Goal: Task Accomplishment & Management: Complete application form

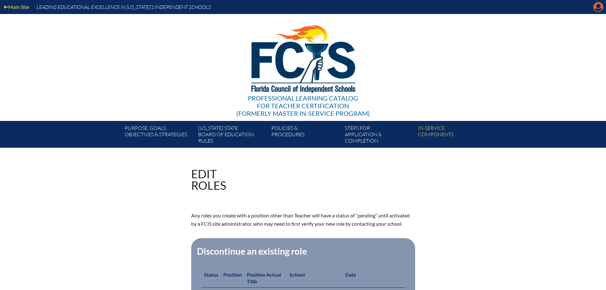
click at [598, 8] on icon "Manage account" at bounding box center [598, 7] width 10 height 10
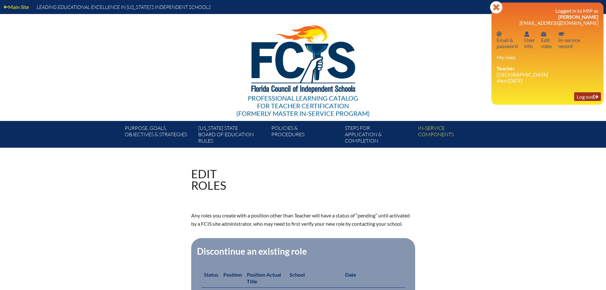
click at [585, 97] on link "Log out Log out" at bounding box center [587, 96] width 27 height 9
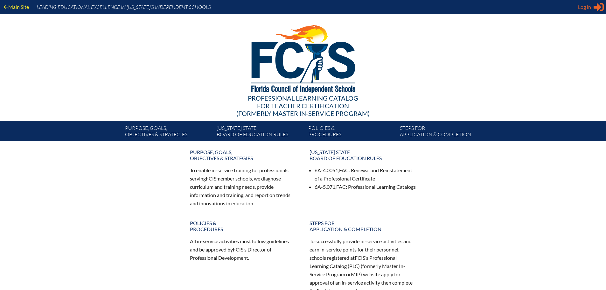
type input "[EMAIL_ADDRESS][DOMAIN_NAME]"
click at [587, 8] on span "Log in" at bounding box center [584, 7] width 13 height 8
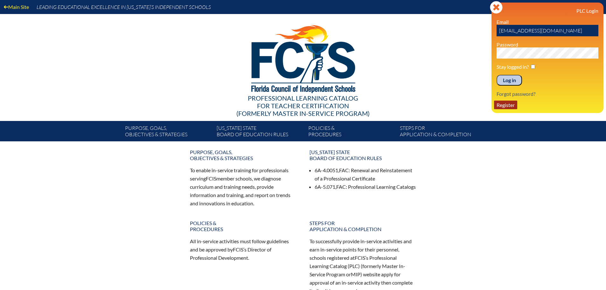
click at [513, 106] on link "Register" at bounding box center [505, 104] width 23 height 9
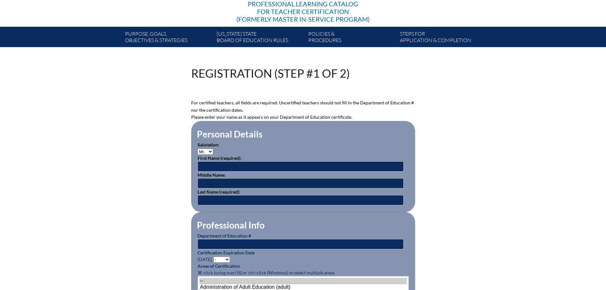
scroll to position [95, 0]
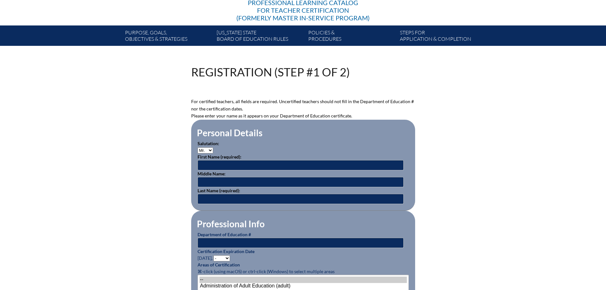
type input "kwward@genevaschool.org"
click at [210, 149] on select "Mr. Mrs. Ms. Dr. Rev." at bounding box center [205, 150] width 16 height 6
click at [211, 148] on select "Mr. Mrs. Ms. Dr. Rev." at bounding box center [205, 150] width 16 height 6
select select "Ms."
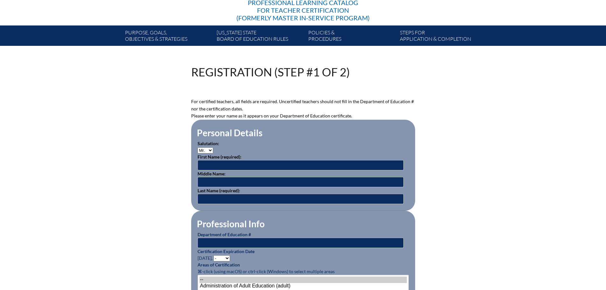
click at [197, 147] on select "Mr. Mrs. Ms. Dr. Rev." at bounding box center [205, 150] width 16 height 6
click at [210, 165] on input "text" at bounding box center [300, 165] width 206 height 10
type input "Nicole"
click at [215, 178] on input "text" at bounding box center [300, 182] width 206 height 10
type input "Elizabeth"
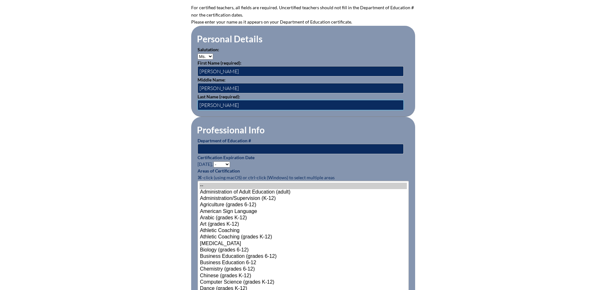
scroll to position [191, 0]
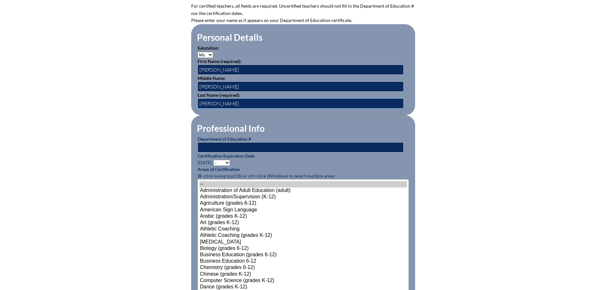
type input "Garmer"
click at [201, 146] on input "text" at bounding box center [300, 147] width 206 height 10
type input "1523786"
click at [228, 160] on select "- 2031 2030 2029 2028 2027 2026 2025 2024 2023 2022 2021 2020 2019 2018 2017 20…" at bounding box center [221, 163] width 17 height 6
select select "2029"
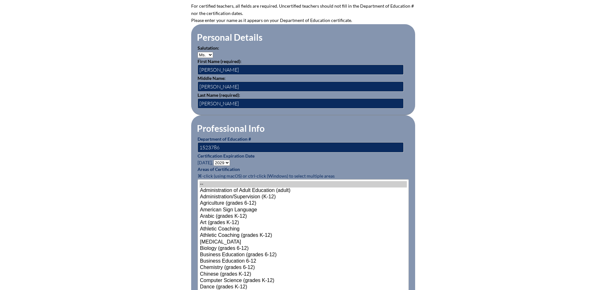
click at [214, 160] on select "- 2031 2030 2029 2028 2027 2026 2025 2024 2023 2022 2021 2020 2019 2018 2017 20…" at bounding box center [221, 163] width 17 height 6
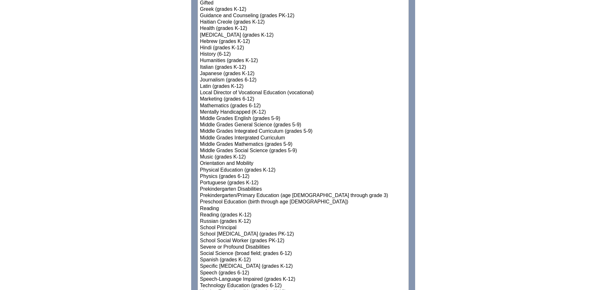
scroll to position [604, 0]
select select"]"] "15132"
click at [262, 192] on option "Prekindergarten/Primary Education (age 3 through grade 3)" at bounding box center [302, 194] width 207 height 6
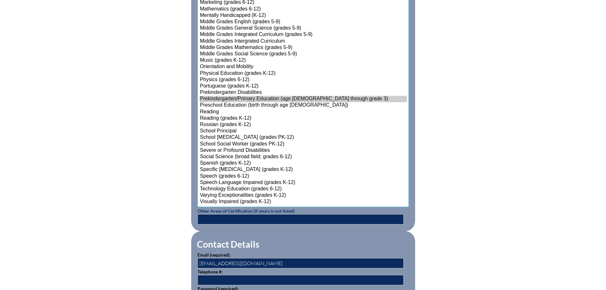
scroll to position [763, 0]
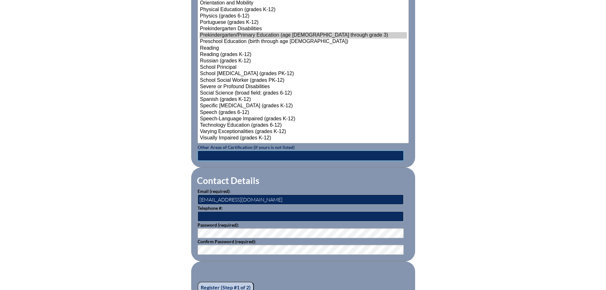
click at [204, 151] on input "text" at bounding box center [300, 155] width 206 height 10
type input "English for Speakers of Other Languages (Endorsement) and Reading (Endorsement)"
drag, startPoint x: 261, startPoint y: 199, endPoint x: 195, endPoint y: 199, distance: 66.4
click at [195, 199] on fieldset "Contact Details Email (required): kwward@genevaschool.org Telephone #: Password…" at bounding box center [303, 214] width 224 height 94
click at [201, 211] on input "text" at bounding box center [300, 216] width 206 height 10
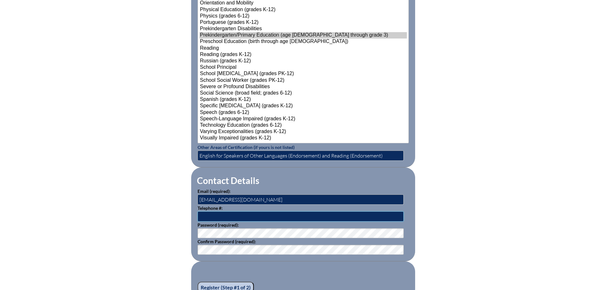
type input "3214220250"
drag, startPoint x: 267, startPoint y: 196, endPoint x: 194, endPoint y: 193, distance: 73.2
click at [198, 195] on input "kwward@genevaschool.org" at bounding box center [300, 199] width 206 height 10
click at [216, 197] on input "text" at bounding box center [300, 199] width 206 height 10
paste input "negarmer@genevaschool.org"
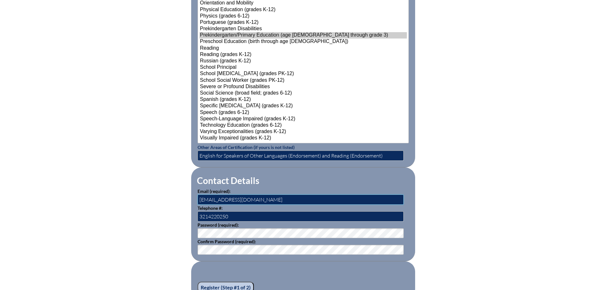
type input "negarmer@genevaschool.org"
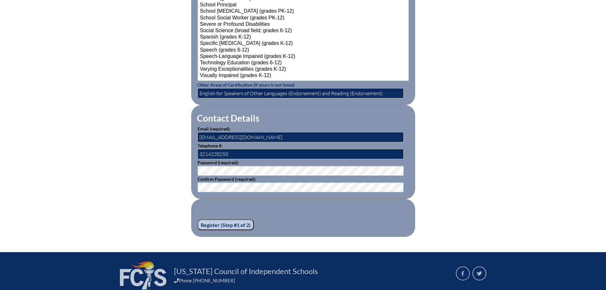
scroll to position [827, 0]
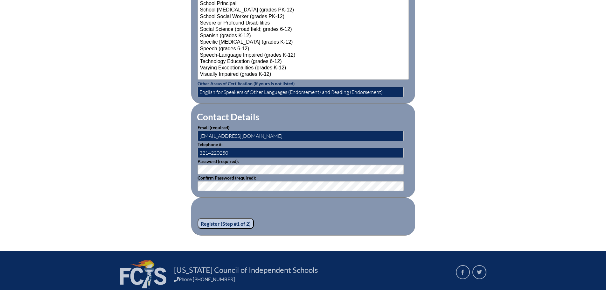
click at [230, 219] on input "Register (Step #1 of 2)" at bounding box center [225, 223] width 56 height 11
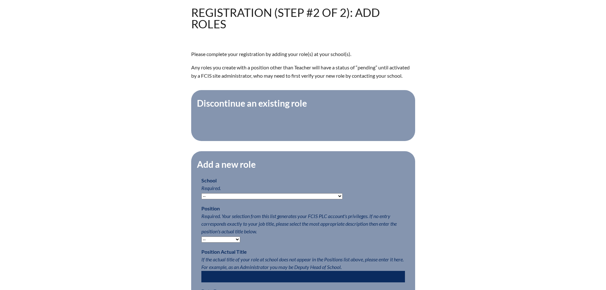
scroll to position [191, 0]
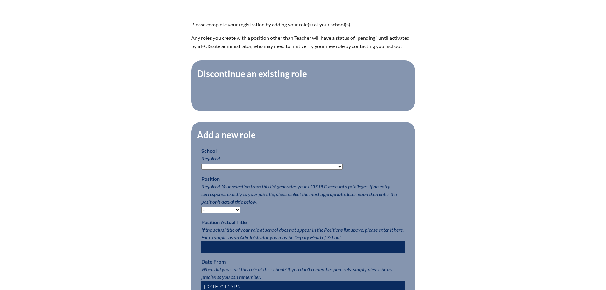
click at [307, 168] on select "-- Autism Inspired Academy Academy at Ocean Reef Academy at the Lakes Academy P…" at bounding box center [271, 166] width 141 height 6
select select "20286"
click at [201, 167] on select "-- Autism Inspired Academy Academy at Ocean Reef Academy at the Lakes Academy P…" at bounding box center [271, 166] width 141 height 6
click at [236, 213] on select "-- Teacher PLC Coordinator Head of School Administrator" at bounding box center [220, 210] width 39 height 6
select select "15563"
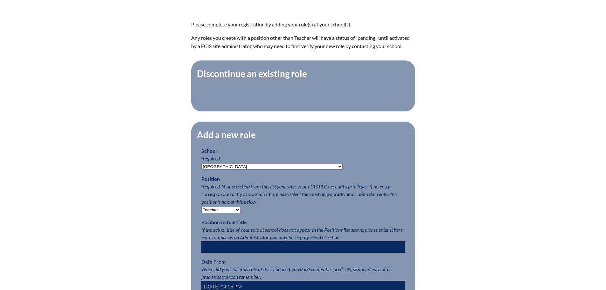
click at [201, 210] on select "-- Teacher PLC Coordinator Head of School Administrator" at bounding box center [220, 210] width 39 height 6
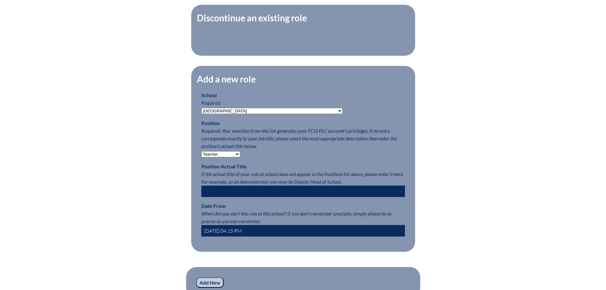
scroll to position [254, 0]
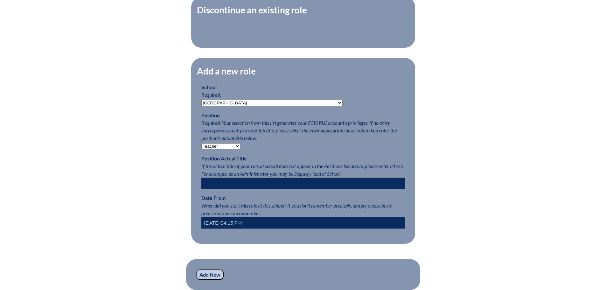
click at [222, 226] on input "2025-09-08 04:15 PM" at bounding box center [302, 222] width 203 height 11
drag, startPoint x: 234, startPoint y: 227, endPoint x: 243, endPoint y: 226, distance: 8.9
click at [243, 226] on input "2025-08-01 04:15 PM" at bounding box center [302, 222] width 203 height 11
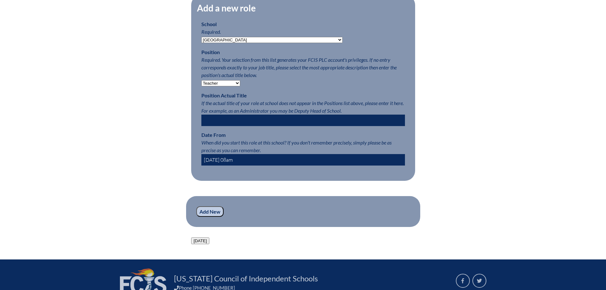
scroll to position [318, 0]
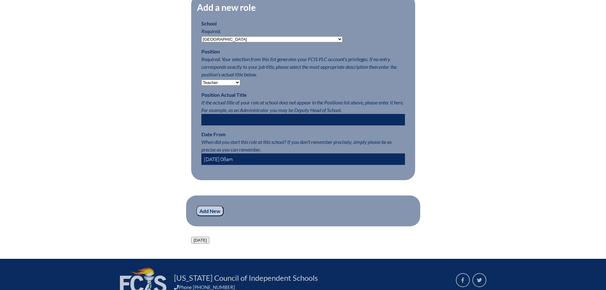
type input "2025-08-01 08am"
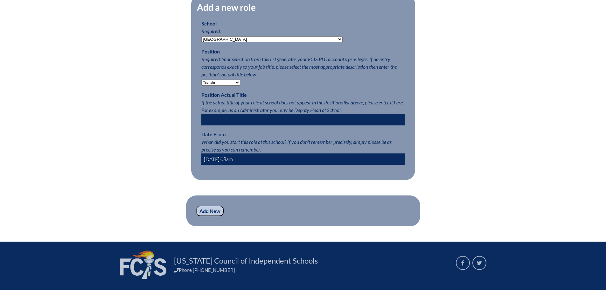
click at [204, 216] on input "Add New" at bounding box center [209, 210] width 27 height 11
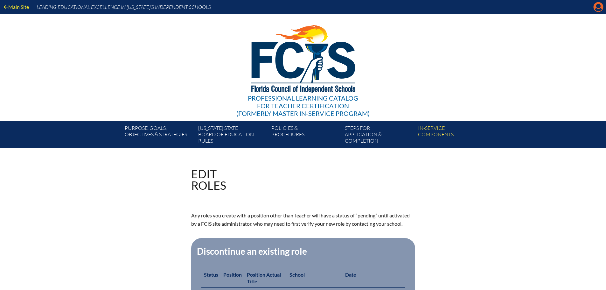
click at [596, 6] on icon "Manage account" at bounding box center [598, 7] width 10 height 10
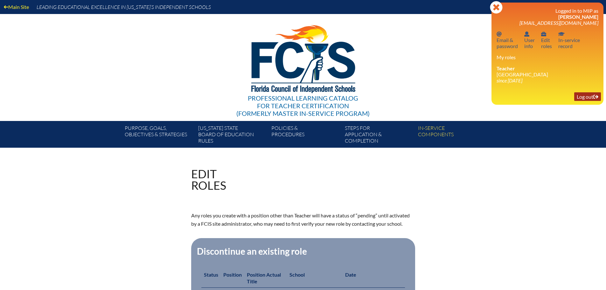
click at [587, 97] on link "Log out Log out" at bounding box center [587, 96] width 27 height 9
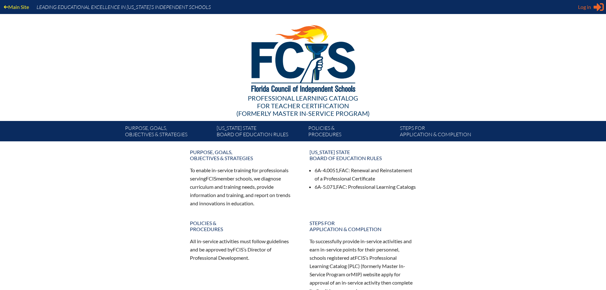
type input "[EMAIL_ADDRESS][DOMAIN_NAME]"
click at [582, 9] on span "Log in" at bounding box center [584, 7] width 13 height 8
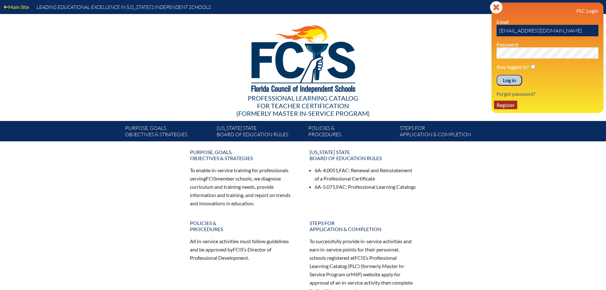
click at [508, 104] on link "Register" at bounding box center [505, 104] width 23 height 9
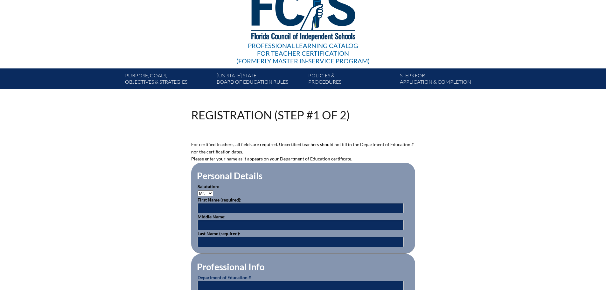
scroll to position [64, 0]
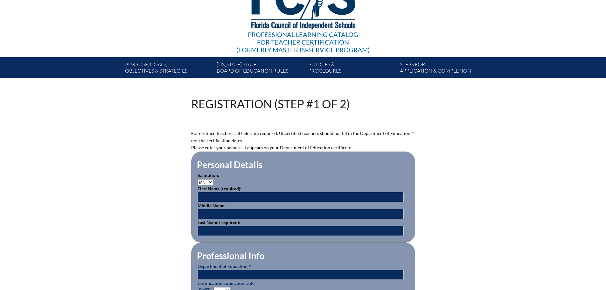
type input "kwward@genevaschool.org"
click at [210, 181] on select "Mr. Mrs. Ms. Dr. Rev." at bounding box center [205, 182] width 16 height 6
click at [209, 181] on select "Mr. Mrs. Ms. Dr. Rev." at bounding box center [205, 182] width 16 height 6
select select "Mrs."
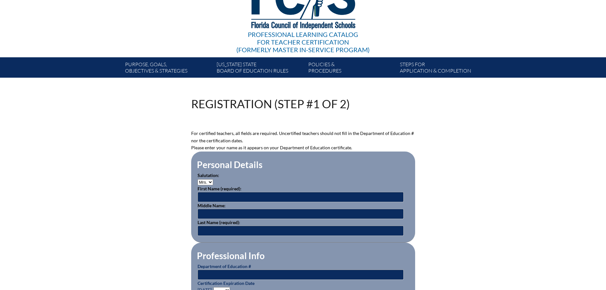
click at [197, 179] on select "Mr. Mrs. Ms. Dr. Rev." at bounding box center [205, 182] width 16 height 6
click at [208, 195] on input "text" at bounding box center [300, 197] width 206 height 10
type input "Rebecca"
type input "Margaret"
type input "Furlough"
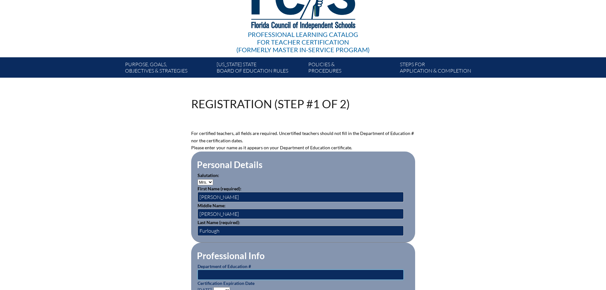
click at [207, 274] on input "text" at bounding box center [300, 274] width 206 height 10
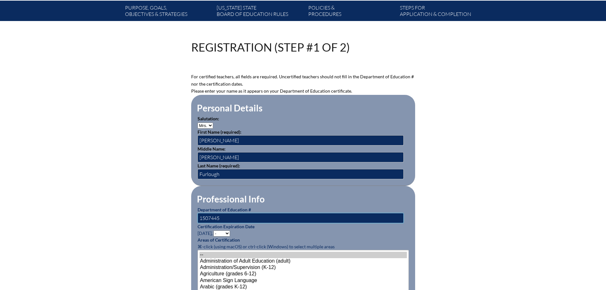
scroll to position [159, 0]
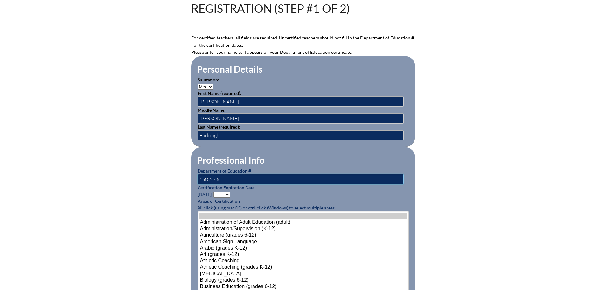
type input "1507445"
click at [229, 191] on select "- 2031 2030 2029 2028 2027 2026 2025 2024 2023 2022 2021 2020 2019 2018 2017 20…" at bounding box center [221, 194] width 17 height 6
select select "2028"
click at [214, 191] on select "- 2031 2030 2029 2028 2027 2026 2025 2024 2023 2022 2021 2020 2019 2018 2017 20…" at bounding box center [221, 194] width 17 height 6
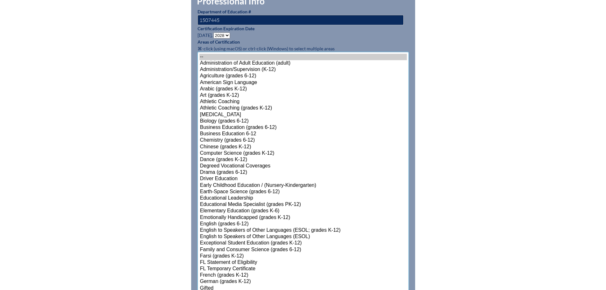
scroll to position [368, 0]
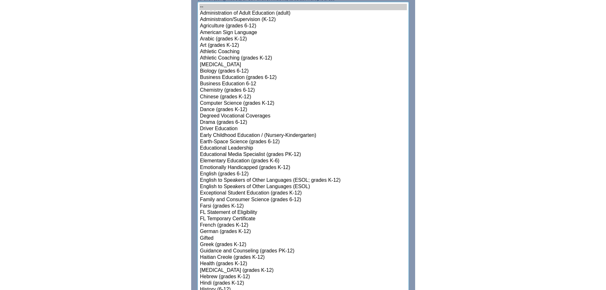
select select"]"] "15131"
click at [262, 209] on select"]"] "-- Administration of Adult Education (adult) Administration/Supervision (K-12) …" at bounding box center [302, 270] width 211 height 537
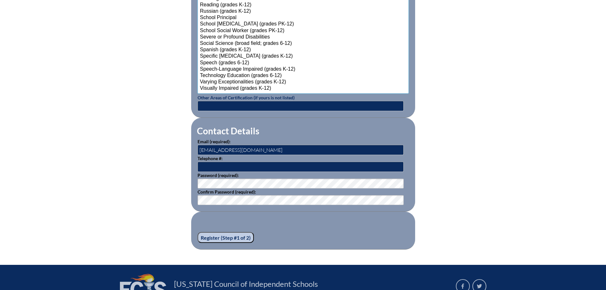
scroll to position [813, 0]
drag, startPoint x: 220, startPoint y: 147, endPoint x: 196, endPoint y: 147, distance: 23.5
click at [196, 147] on fieldset "Contact Details Email (required): kwward@genevaschool.org Telephone #: Password…" at bounding box center [303, 164] width 224 height 94
click at [199, 149] on input "genevaschool.org" at bounding box center [300, 149] width 206 height 10
paste input "rmfurlough"
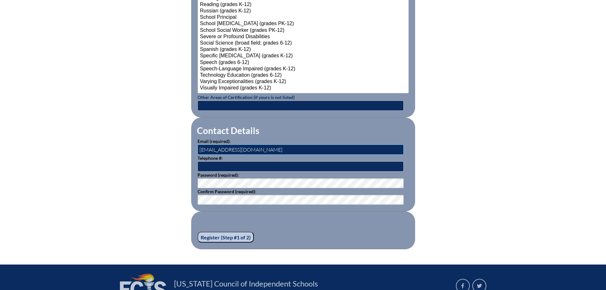
type input "[EMAIL_ADDRESS][DOMAIN_NAME]"
click at [221, 161] on input "text" at bounding box center [300, 166] width 206 height 10
type input "3214220250"
click at [216, 234] on input "Register (Step #1 of 2)" at bounding box center [225, 236] width 56 height 11
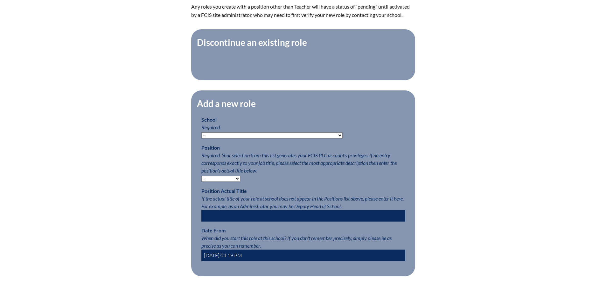
scroll to position [223, 0]
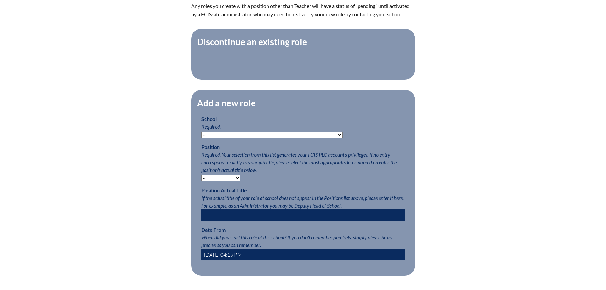
click at [304, 136] on select "-- [MEDICAL_DATA] Inspired Academy Academy at [GEOGRAPHIC_DATA] Academy at the …" at bounding box center [271, 135] width 141 height 6
select select "20286"
click at [201, 135] on select "-- [MEDICAL_DATA] Inspired Academy Academy at [GEOGRAPHIC_DATA] Academy at the …" at bounding box center [271, 135] width 141 height 6
click at [235, 181] on select "-- Teacher PLC Coordinator Head of School Administrator" at bounding box center [220, 178] width 39 height 6
select select "15563"
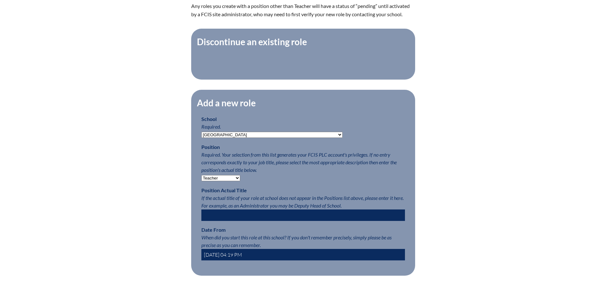
click at [201, 178] on select "-- Teacher PLC Coordinator Head of School Administrator" at bounding box center [220, 178] width 39 height 6
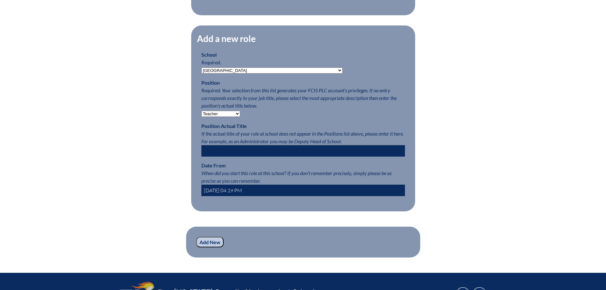
scroll to position [318, 0]
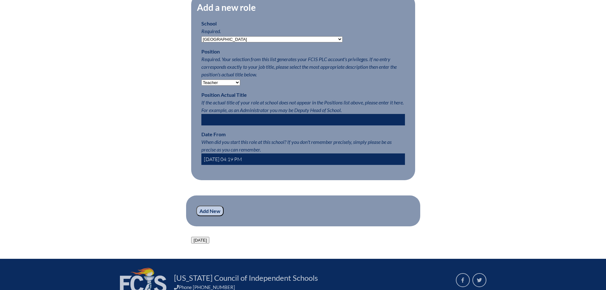
click at [222, 162] on input "[DATE] 04:19 PM" at bounding box center [302, 158] width 203 height 11
type input "[DATE] 08 AM"
click at [208, 216] on input "Add New" at bounding box center [209, 210] width 27 height 11
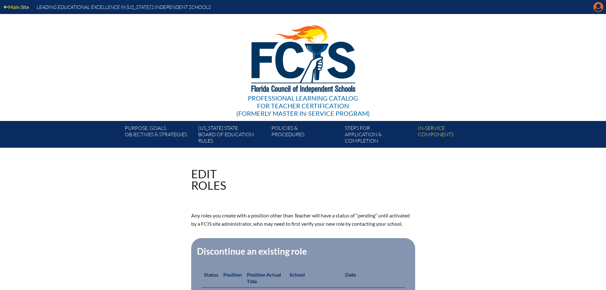
click at [595, 3] on icon at bounding box center [598, 7] width 10 height 10
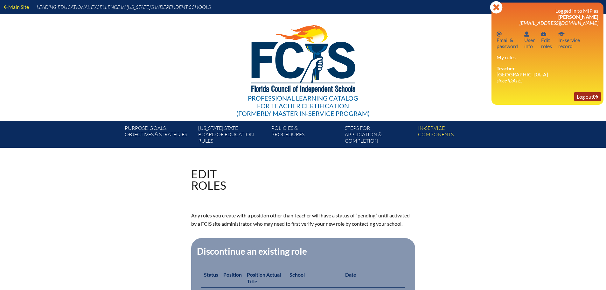
click at [582, 97] on link "Log out Log out" at bounding box center [587, 96] width 27 height 9
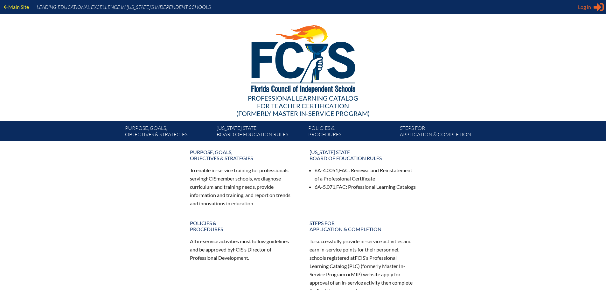
type input "[EMAIL_ADDRESS][DOMAIN_NAME]"
click at [586, 8] on span "Log in" at bounding box center [584, 7] width 13 height 8
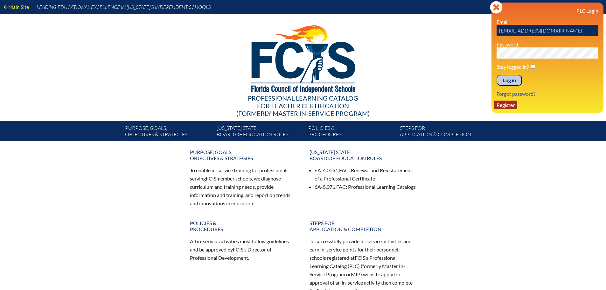
click at [500, 104] on link "Register" at bounding box center [505, 104] width 23 height 9
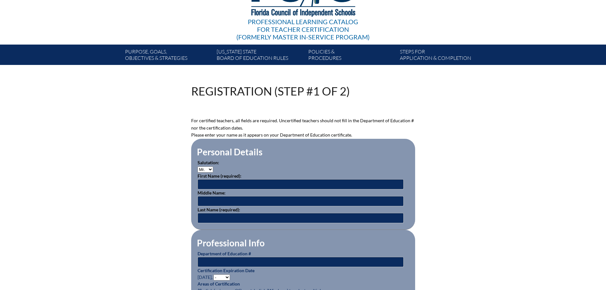
scroll to position [95, 0]
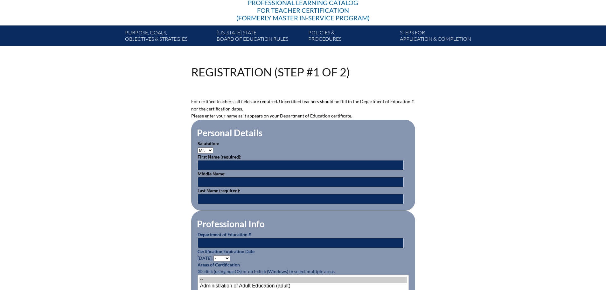
type input "[EMAIL_ADDRESS][DOMAIN_NAME]"
click at [208, 149] on select "Mr. Mrs. Ms. Dr. Rev." at bounding box center [205, 150] width 16 height 6
select select "Ms."
click at [197, 147] on select "Mr. Mrs. Ms. Dr. Rev." at bounding box center [205, 150] width 16 height 6
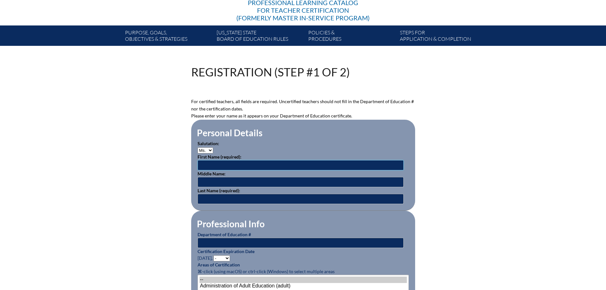
click at [206, 166] on input "text" at bounding box center [300, 165] width 206 height 10
type input "[PERSON_NAME]"
click at [216, 244] on input "text" at bounding box center [300, 242] width 206 height 10
type input "1142366"
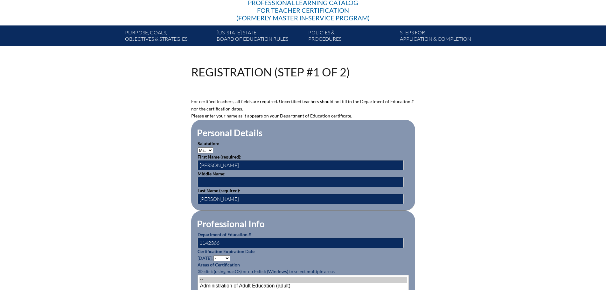
click at [227, 255] on select "- 2031 2030 2029 2028 2027 2026 2025 2024 2023 2022 2021 2020 2019 2018 2017 20…" at bounding box center [221, 258] width 17 height 6
select select "2030"
click at [214, 255] on select "- 2031 2030 2029 2028 2027 2026 2025 2024 2023 2022 2021 2020 2019 2018 2017 20…" at bounding box center [221, 258] width 17 height 6
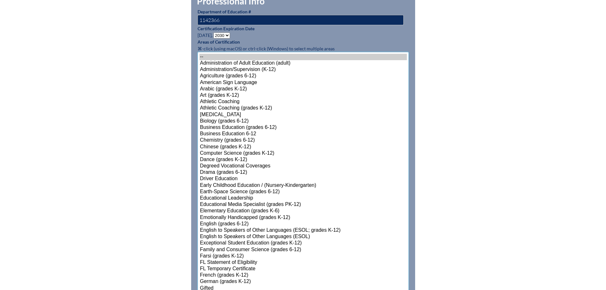
scroll to position [368, 0]
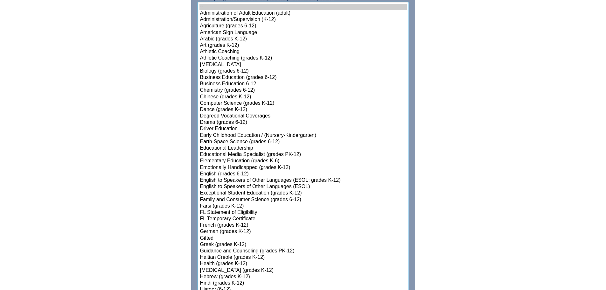
click at [237, 229] on select"]"] "-- Administration of Adult Education (adult) Administration/Supervision (K-12) …" at bounding box center [302, 270] width 211 height 537
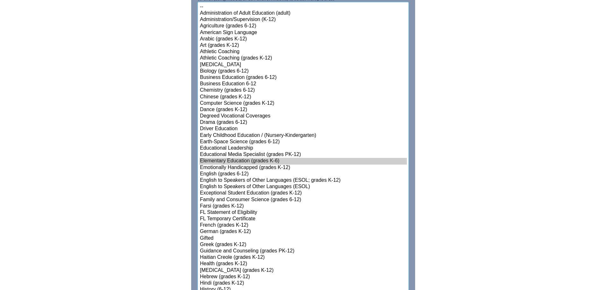
click at [257, 158] on option "Elementary Education (grades K-6)" at bounding box center [302, 161] width 207 height 6
click at [270, 158] on option "Elementary Education (grades K-6)" at bounding box center [302, 161] width 207 height 6
click at [292, 177] on option "English to Speakers of Other Languages (ESOL; grades K-12)" at bounding box center [302, 180] width 207 height 6
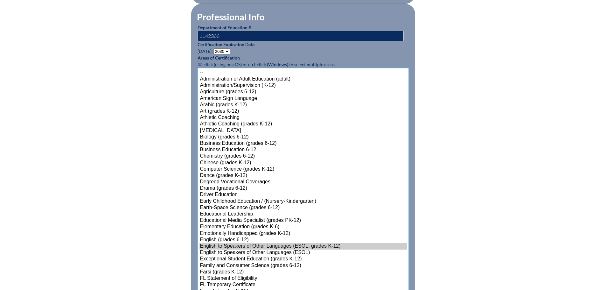
scroll to position [304, 0]
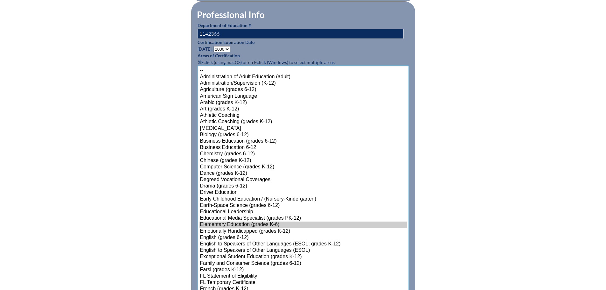
click at [265, 222] on option "Elementary Education (grades K-6)" at bounding box center [302, 224] width 207 height 6
select select"]"] "15131"
click at [259, 255] on option "Exceptional Student Education (grades K-12)" at bounding box center [302, 256] width 207 height 6
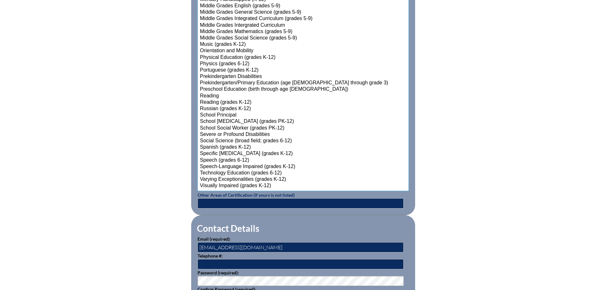
scroll to position [717, 0]
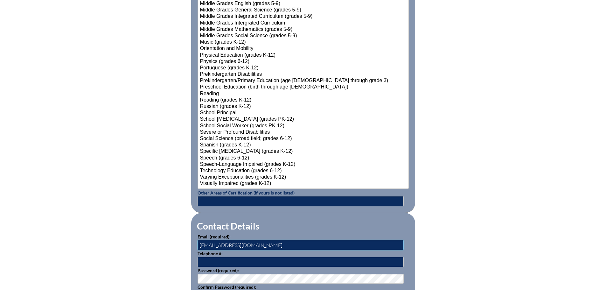
drag, startPoint x: 216, startPoint y: 244, endPoint x: 196, endPoint y: 241, distance: 20.5
click at [196, 241] on fieldset "Contact Details Email (required): kwward@genevaschool.org Telephone #: Password…" at bounding box center [303, 260] width 224 height 94
click at [198, 244] on input "@genevaschool.org" at bounding box center [300, 245] width 206 height 10
paste input "jyhornbeck"
type input "jyhornbeck@genevaschool.org"
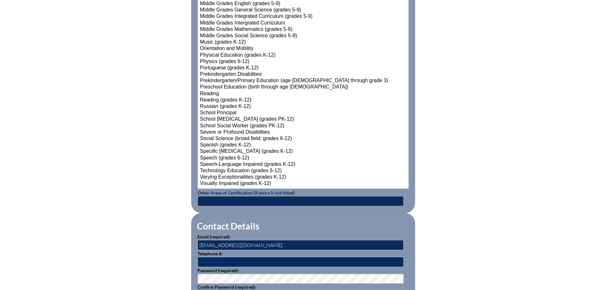
click at [202, 257] on input "text" at bounding box center [300, 262] width 206 height 10
type input "3214220250"
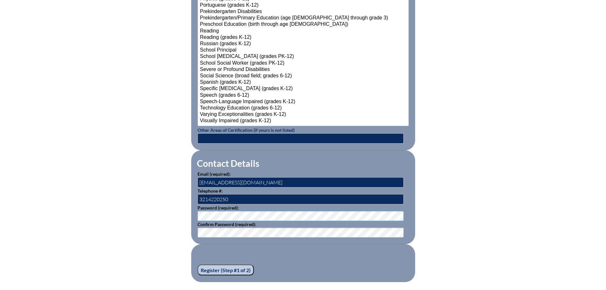
scroll to position [781, 0]
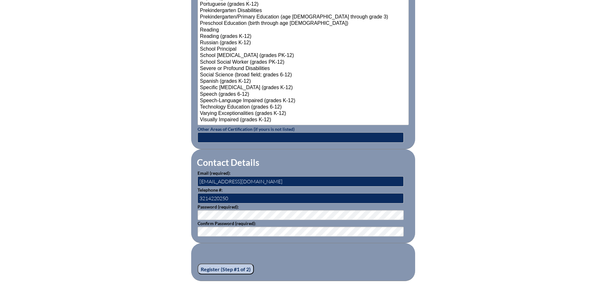
click at [219, 265] on input "Register (Step #1 of 2)" at bounding box center [225, 268] width 56 height 11
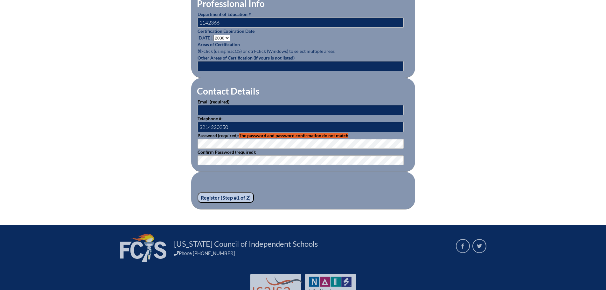
scroll to position [350, 0]
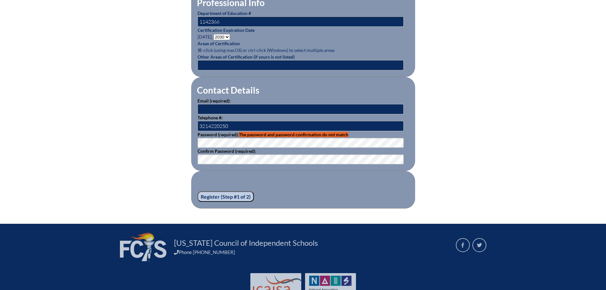
type input "[EMAIL_ADDRESS][DOMAIN_NAME]"
click at [181, 149] on div "Registration (Step #1 of 2) Please see errors below: password: The password and…" at bounding box center [302, 10] width 357 height 396
click at [220, 191] on input "Register (Step #1 of 2)" at bounding box center [225, 196] width 56 height 11
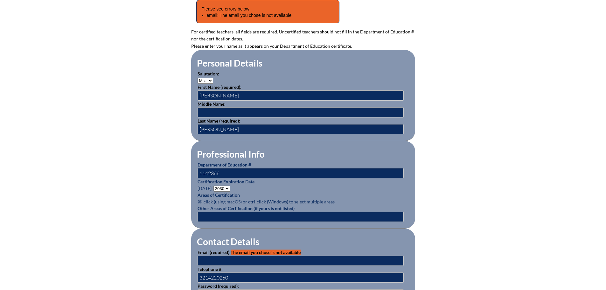
scroll to position [254, 0]
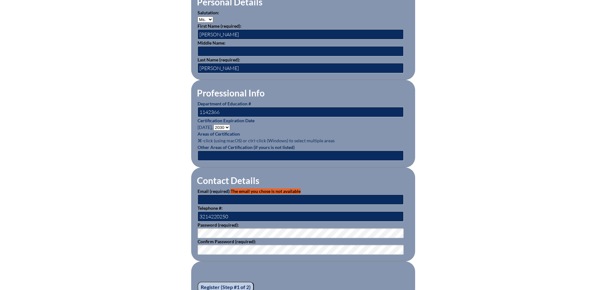
type input "[EMAIL_ADDRESS][DOMAIN_NAME]"
drag, startPoint x: 217, startPoint y: 199, endPoint x: 199, endPoint y: 199, distance: 18.1
click at [199, 199] on input "[EMAIL_ADDRESS][DOMAIN_NAME]" at bounding box center [300, 199] width 206 height 10
click at [203, 196] on input "jyjornbeck@genevaschool.org" at bounding box center [300, 199] width 206 height 10
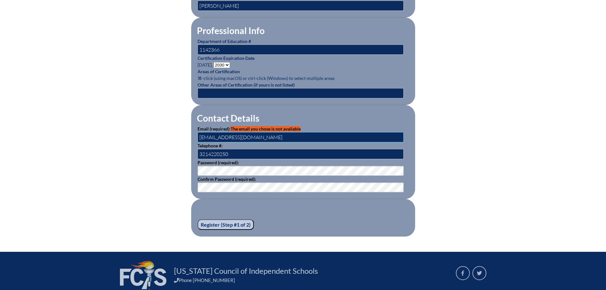
scroll to position [318, 0]
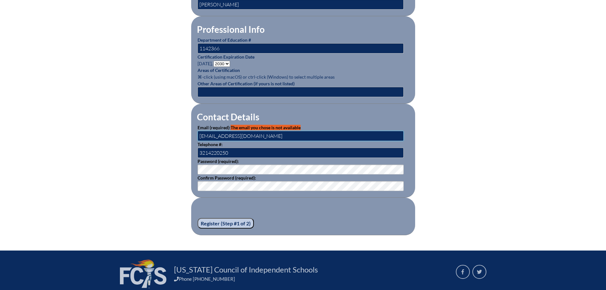
type input "jyhornbeck@genevaschool.org"
click at [191, 184] on fieldset "Contact Details Email (required): The email you chose is not available jyhornbe…" at bounding box center [303, 151] width 224 height 94
click at [190, 170] on div "Registration (Step #1 of 2) Please see errors below: email: The email you chose…" at bounding box center [302, 39] width 357 height 391
click at [212, 218] on input "Register (Step #1 of 2)" at bounding box center [225, 223] width 56 height 11
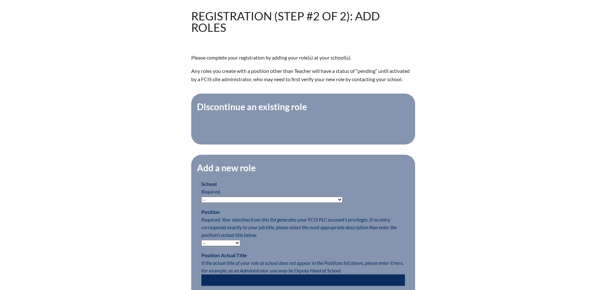
scroll to position [223, 0]
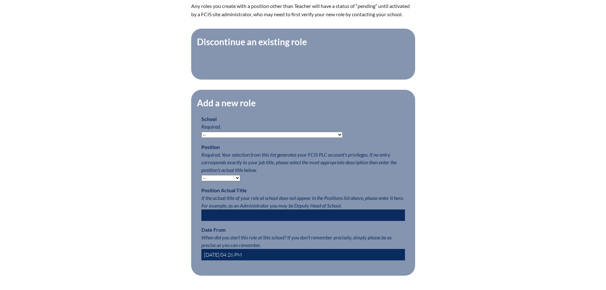
click at [305, 134] on p "School Required. -- [MEDICAL_DATA] Inspired Academy Academy at [GEOGRAPHIC_DATA…" at bounding box center [302, 126] width 203 height 23
click at [305, 137] on select "-- [MEDICAL_DATA] Inspired Academy Academy at [GEOGRAPHIC_DATA] Academy at the …" at bounding box center [271, 135] width 141 height 6
select select "20286"
click at [201, 135] on select "-- [MEDICAL_DATA] Inspired Academy Academy at [GEOGRAPHIC_DATA] Academy at the …" at bounding box center [271, 135] width 141 height 6
click at [236, 180] on select "-- Teacher PLC Coordinator Head of School Administrator" at bounding box center [220, 178] width 39 height 6
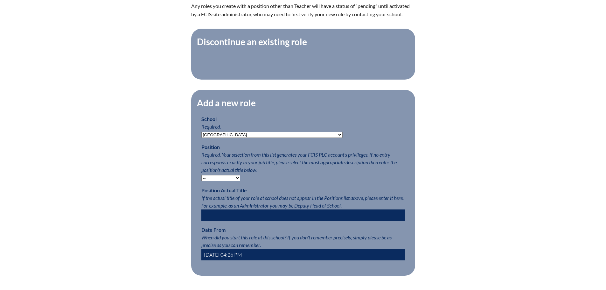
select select "15563"
click at [201, 178] on select "-- Teacher PLC Coordinator Head of School Administrator" at bounding box center [220, 178] width 39 height 6
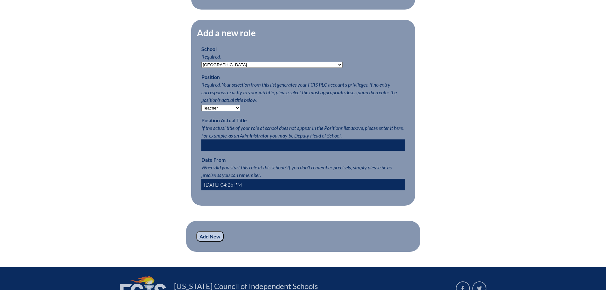
scroll to position [318, 0]
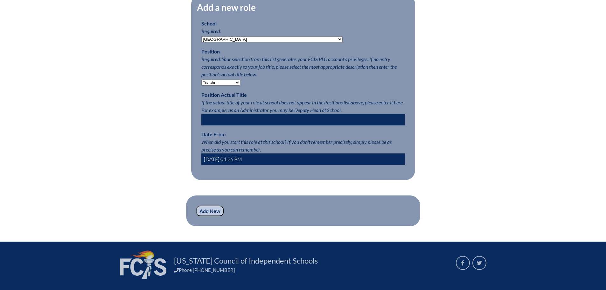
click at [219, 160] on input "[DATE] 04:26 PM" at bounding box center [302, 158] width 203 height 11
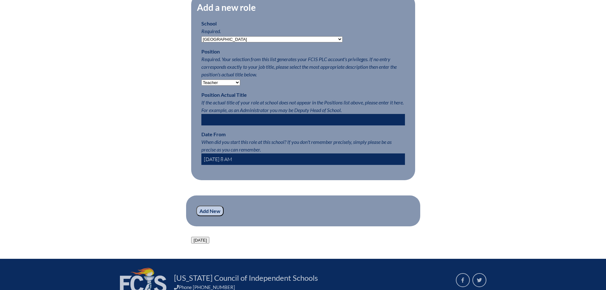
type input "[DATE] 8 AM"
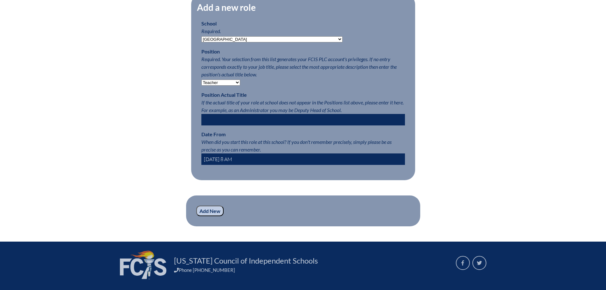
click at [215, 216] on input "Add New" at bounding box center [209, 210] width 27 height 11
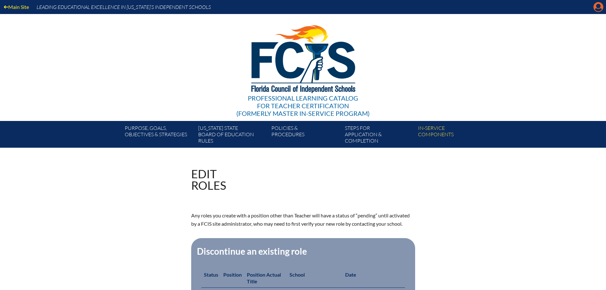
click at [599, 10] on icon "Manage account" at bounding box center [598, 7] width 10 height 10
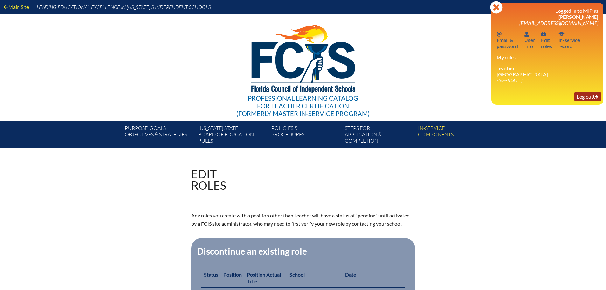
click at [586, 97] on link "Log out Log out" at bounding box center [587, 96] width 27 height 9
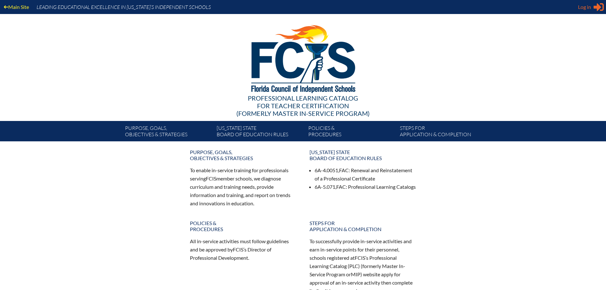
type input "[EMAIL_ADDRESS][DOMAIN_NAME]"
click at [586, 7] on span "Log in" at bounding box center [584, 7] width 13 height 8
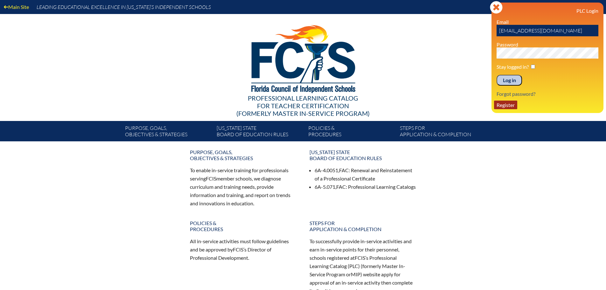
click at [511, 104] on link "Register" at bounding box center [505, 104] width 23 height 9
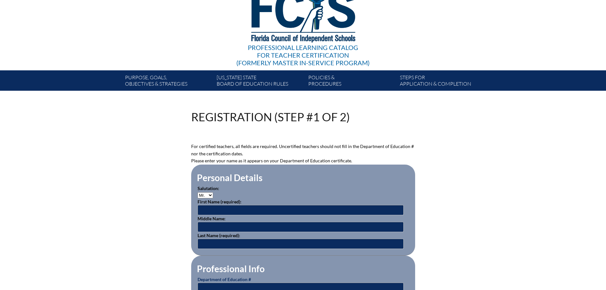
scroll to position [159, 0]
